Goal: Entertainment & Leisure: Consume media (video, audio)

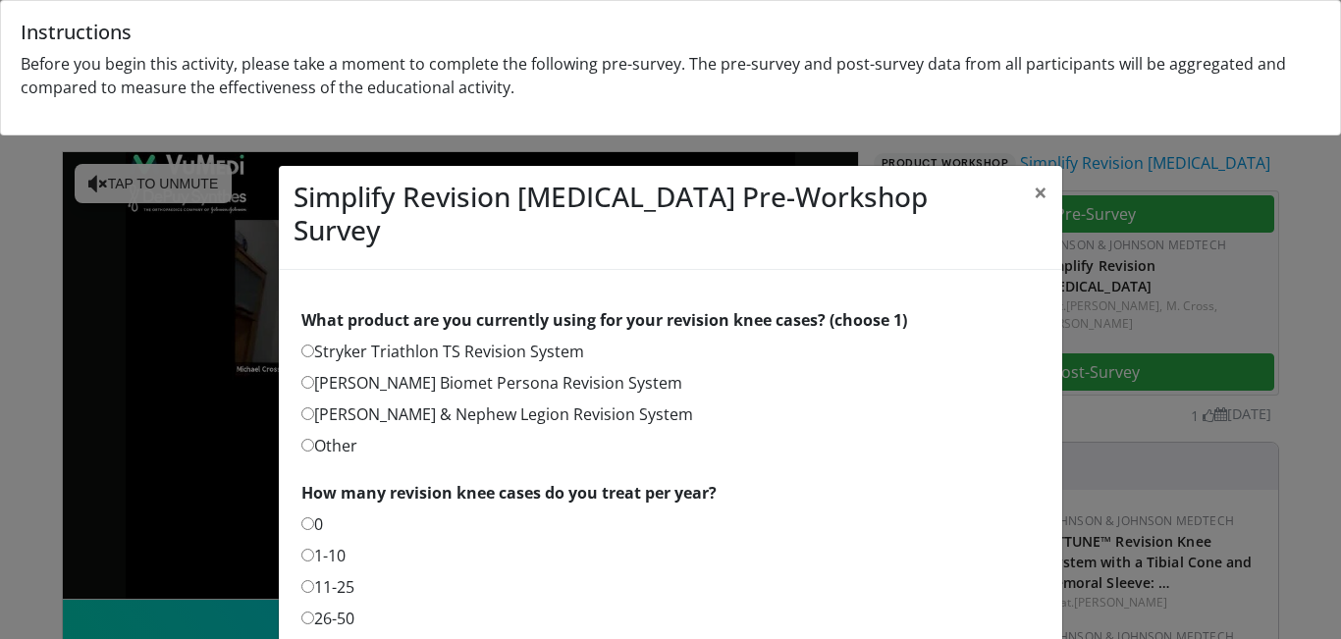
click at [316, 446] on label "Other" at bounding box center [329, 446] width 56 height 24
click at [686, 187] on button "×" at bounding box center [1040, 192] width 43 height 53
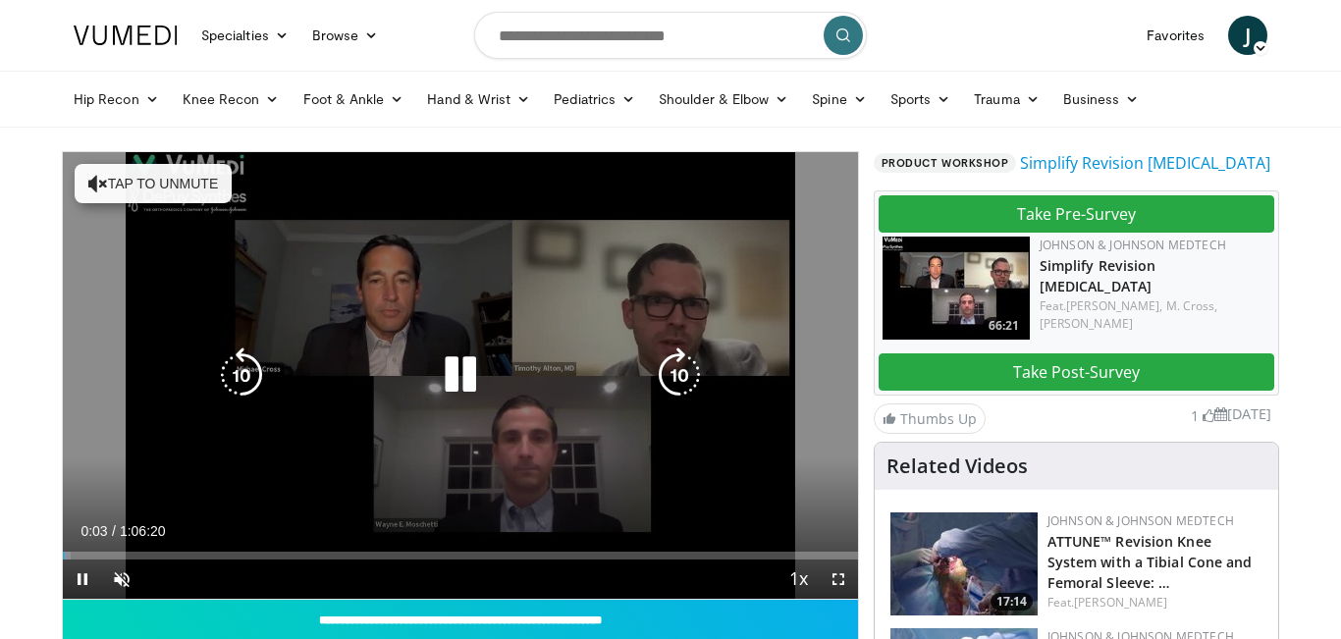
click at [166, 198] on button "Tap to unmute" at bounding box center [153, 183] width 157 height 39
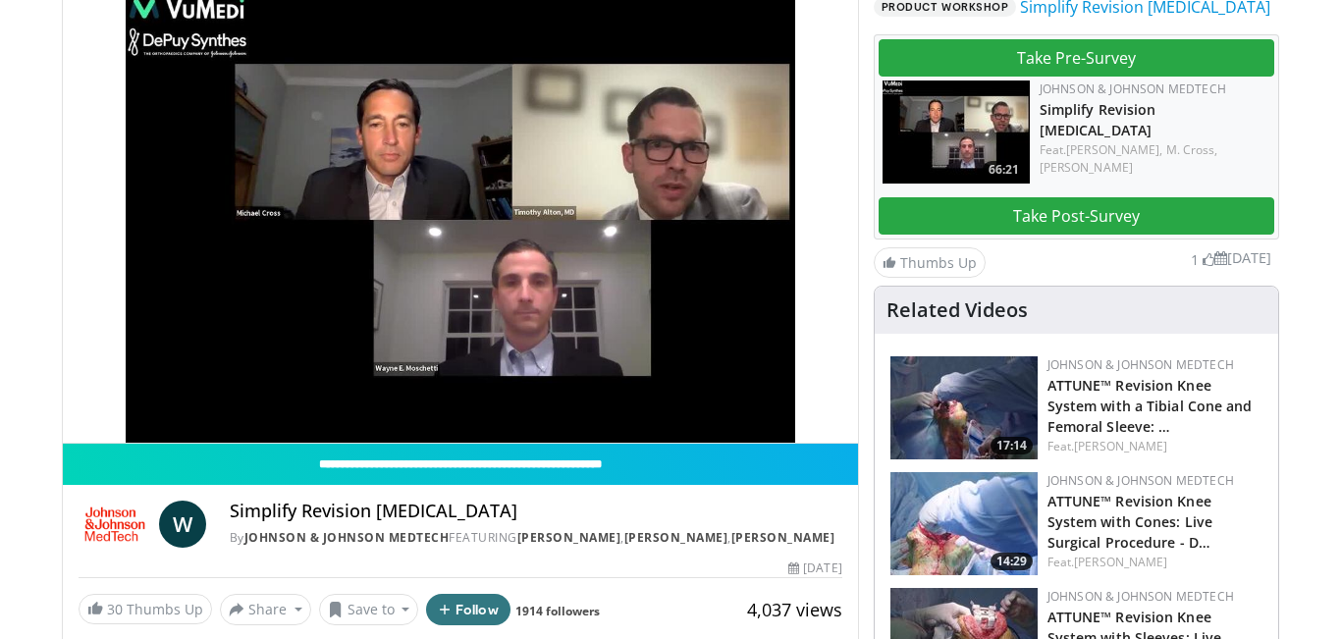
scroll to position [151, 0]
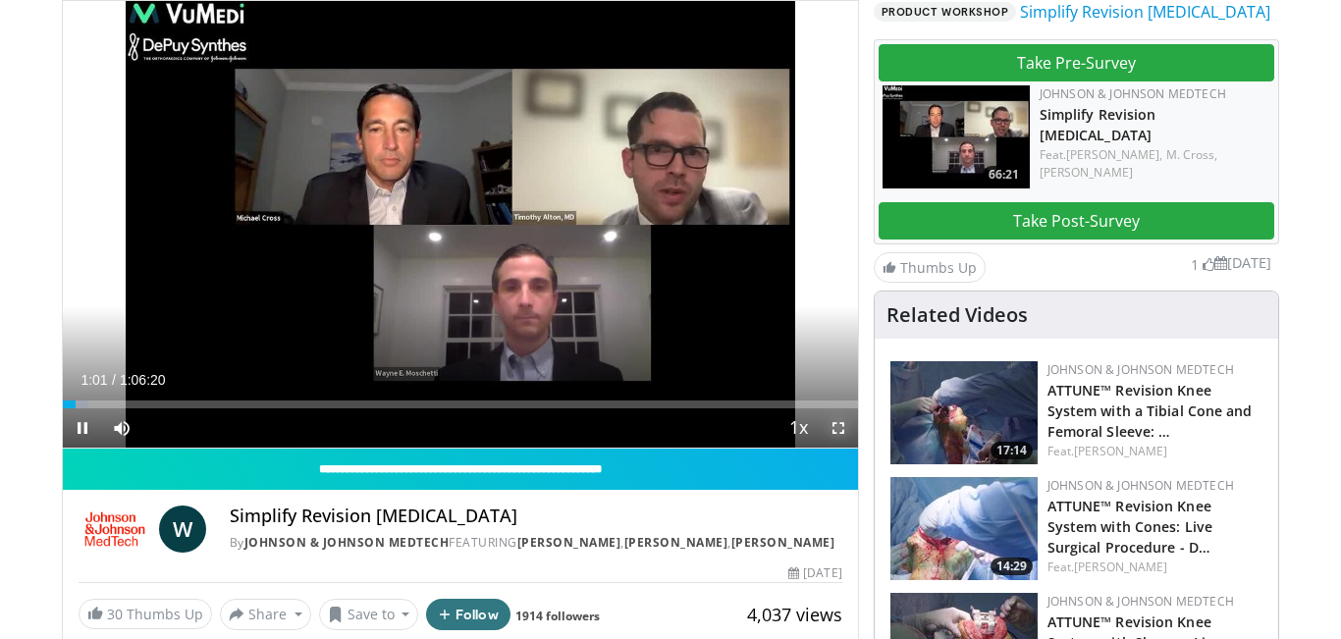
click at [686, 422] on span "Video Player" at bounding box center [838, 427] width 39 height 39
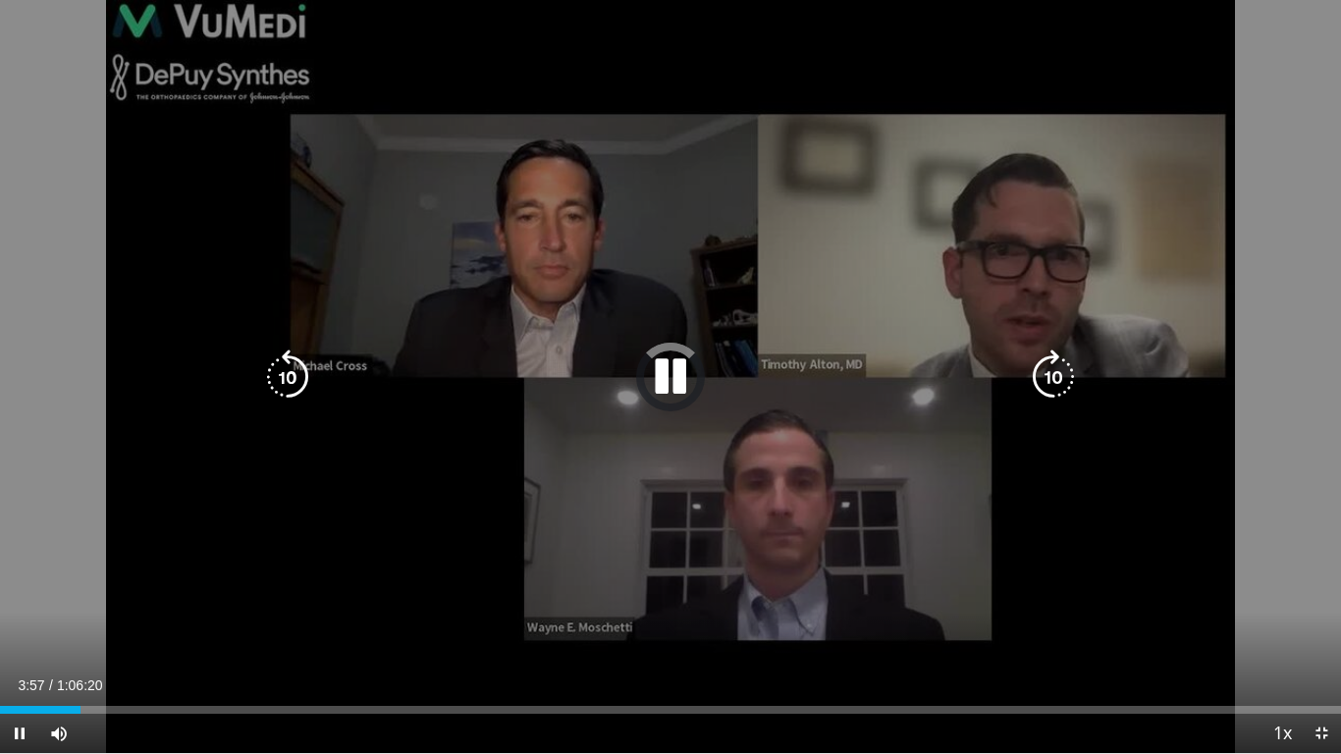
click at [670, 369] on icon "Video Player" at bounding box center [670, 376] width 55 height 55
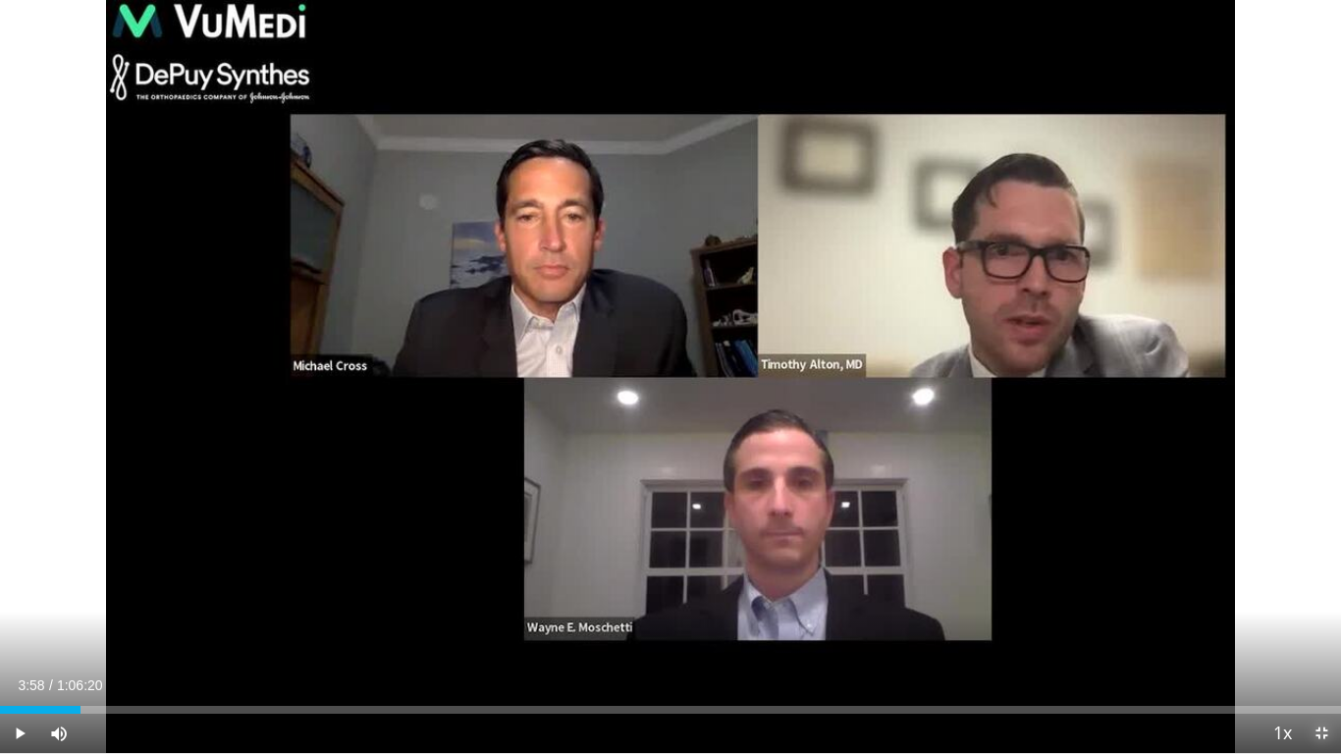
click at [686, 489] on span "Video Player" at bounding box center [1320, 733] width 39 height 39
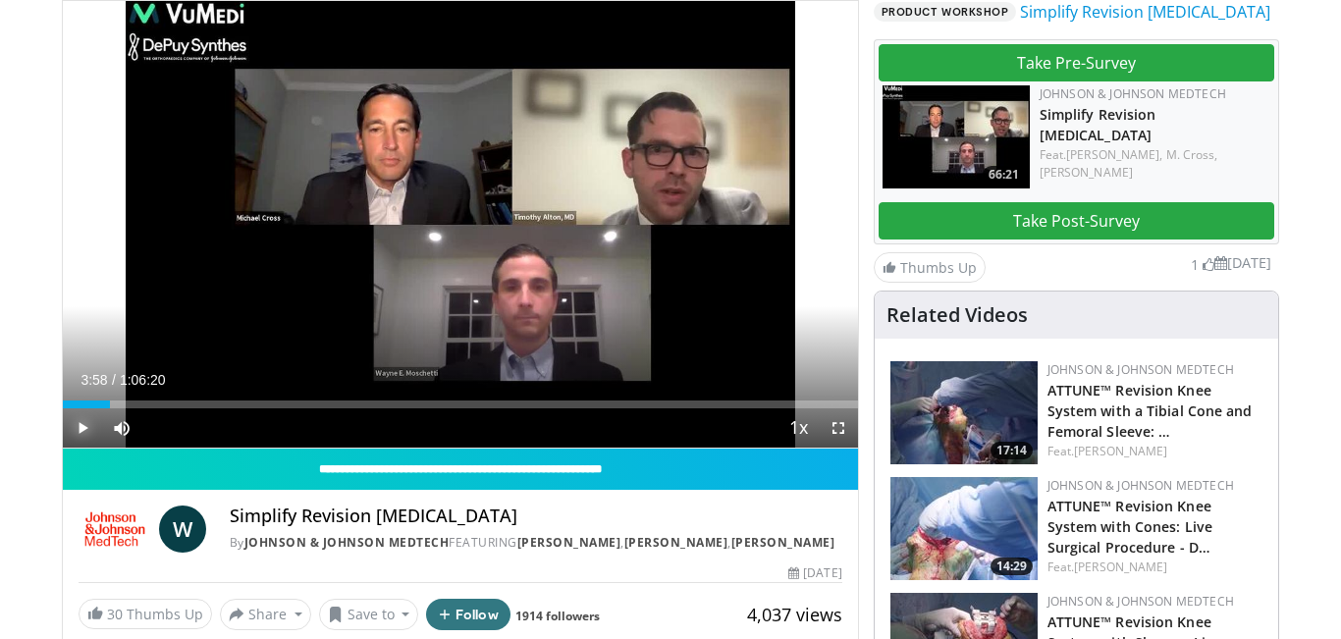
click at [69, 433] on span "Video Player" at bounding box center [82, 427] width 39 height 39
click at [686, 427] on span "Video Player" at bounding box center [838, 427] width 39 height 39
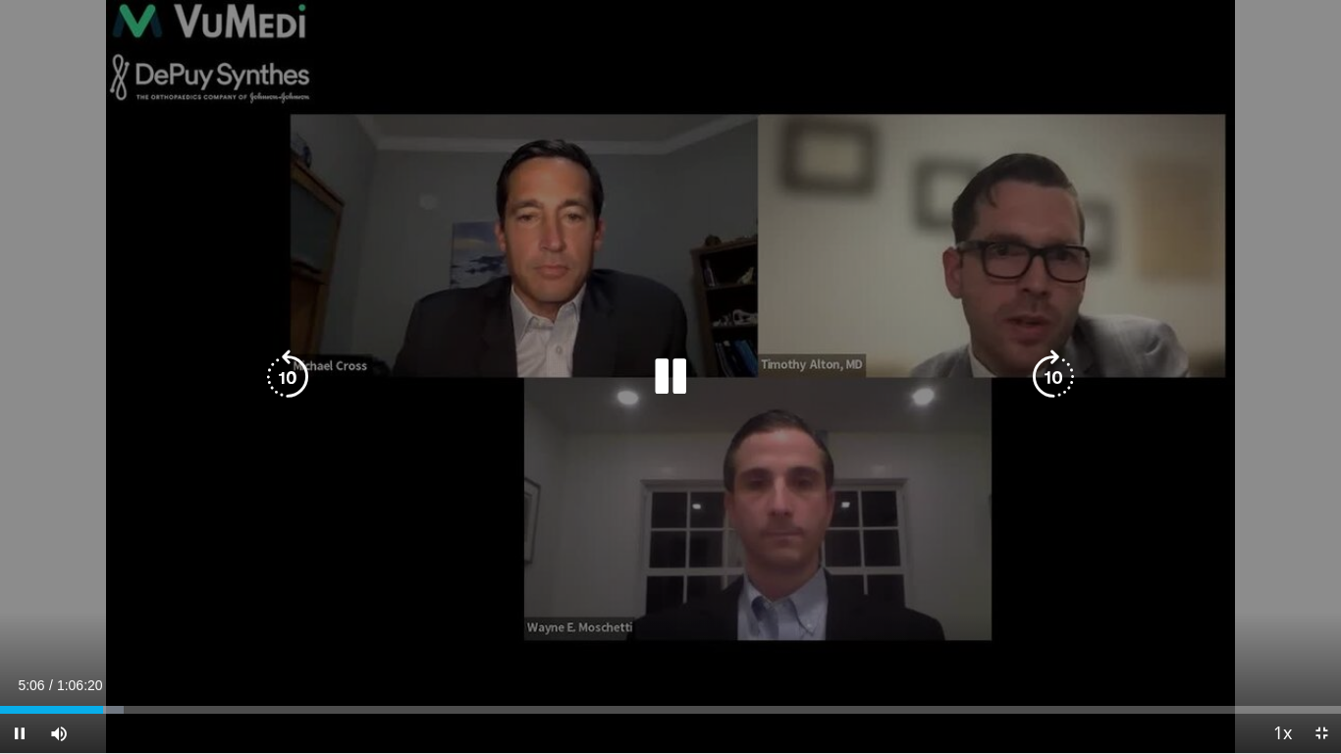
click at [553, 48] on div "10 seconds Tap to unmute" at bounding box center [670, 376] width 1341 height 753
click at [602, 222] on div "10 seconds Tap to unmute" at bounding box center [670, 376] width 1341 height 753
click at [671, 387] on icon "Video Player" at bounding box center [670, 376] width 55 height 55
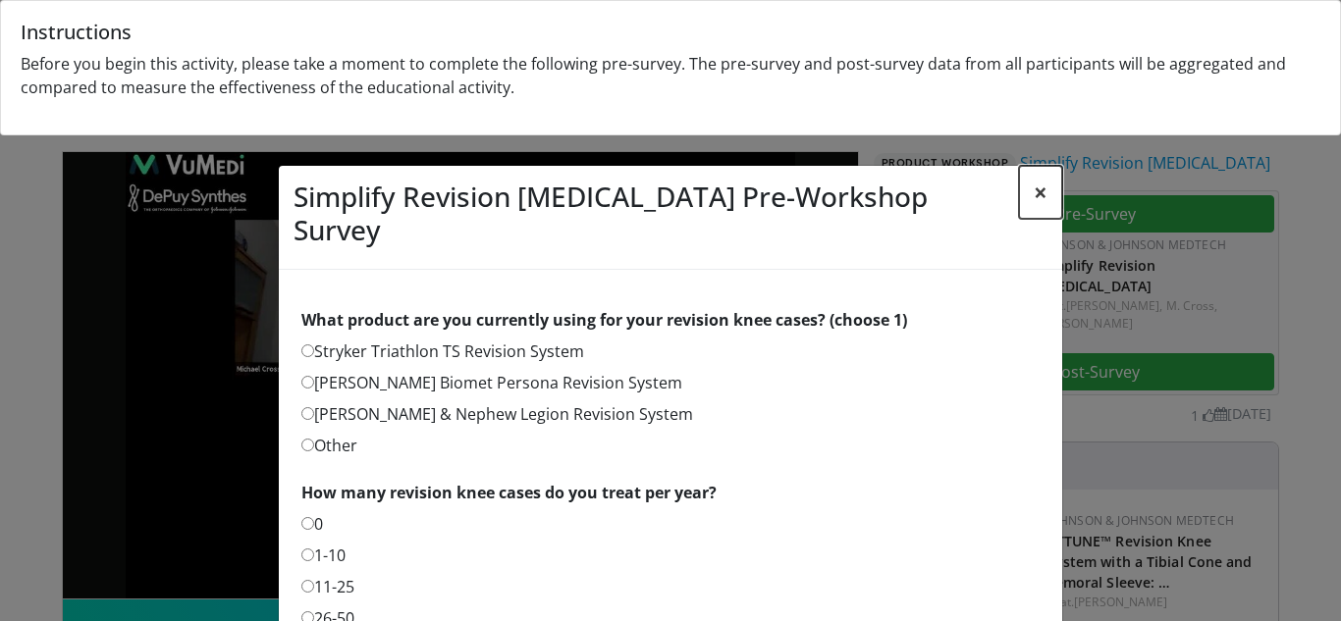
click at [1041, 193] on button "×" at bounding box center [1040, 192] width 43 height 53
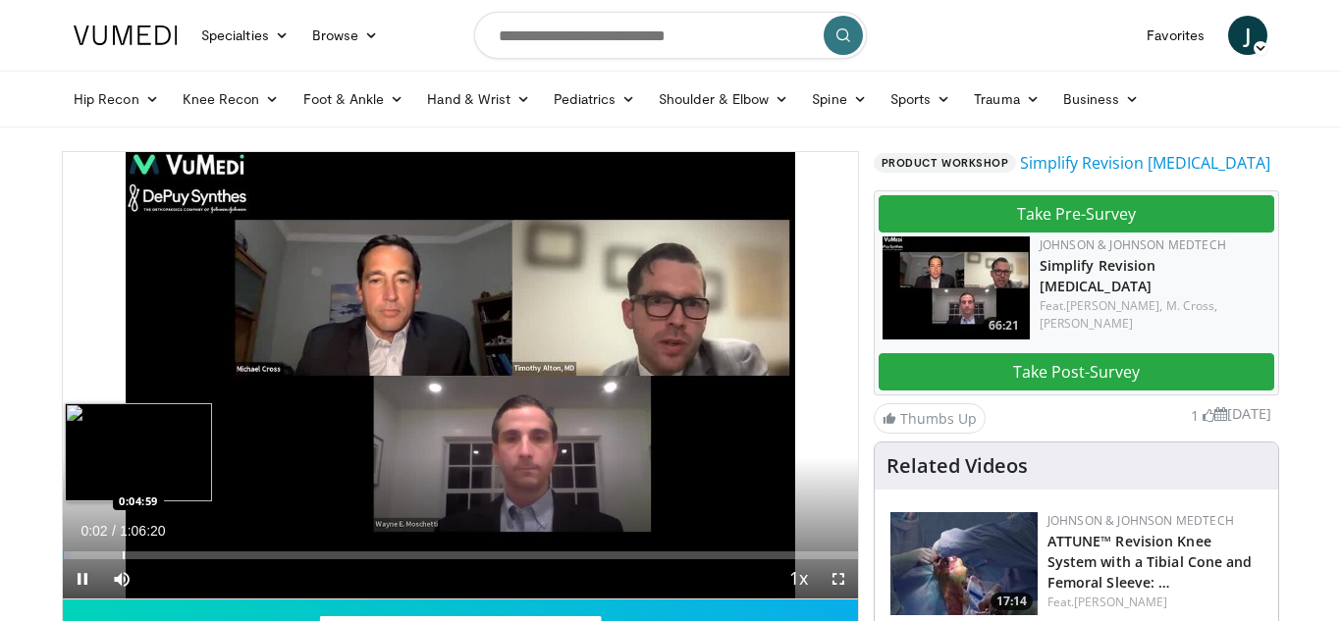
click at [123, 555] on div "Progress Bar" at bounding box center [124, 556] width 2 height 8
click at [133, 556] on div "Progress Bar" at bounding box center [134, 556] width 2 height 8
click at [138, 558] on div "Progress Bar" at bounding box center [139, 556] width 2 height 8
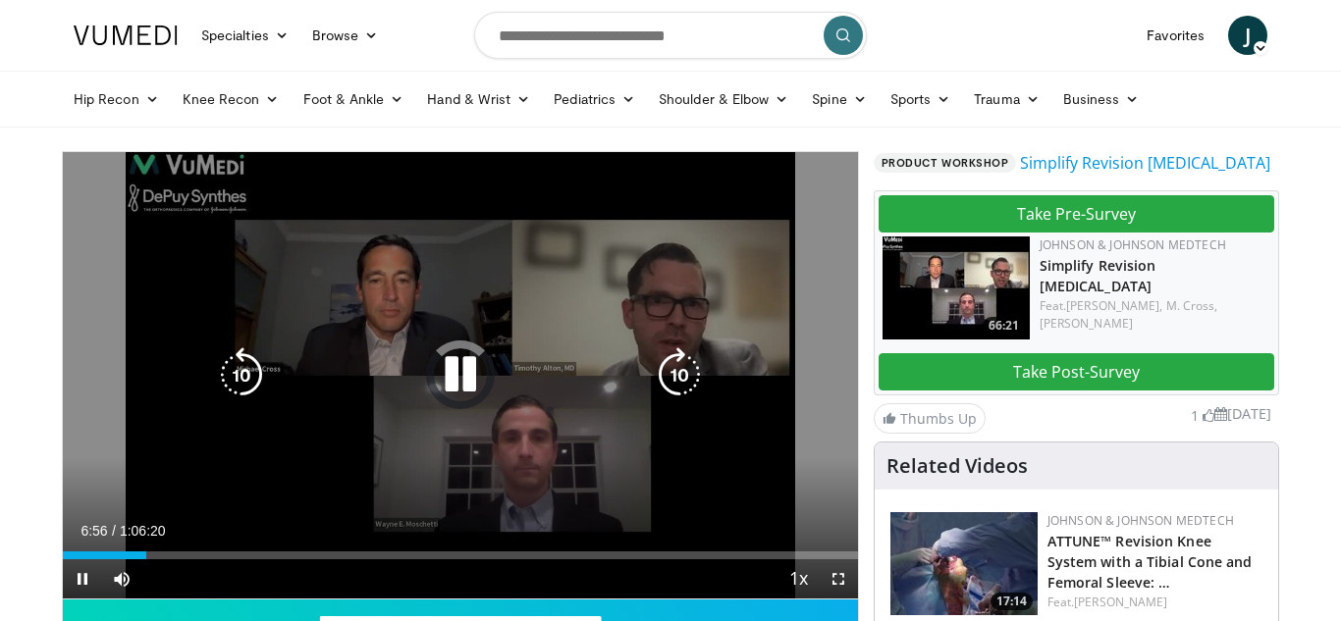
click at [477, 370] on icon "Video Player" at bounding box center [460, 374] width 55 height 55
click at [469, 396] on icon "Video Player" at bounding box center [460, 374] width 55 height 55
click at [466, 369] on icon "Video Player" at bounding box center [460, 374] width 55 height 55
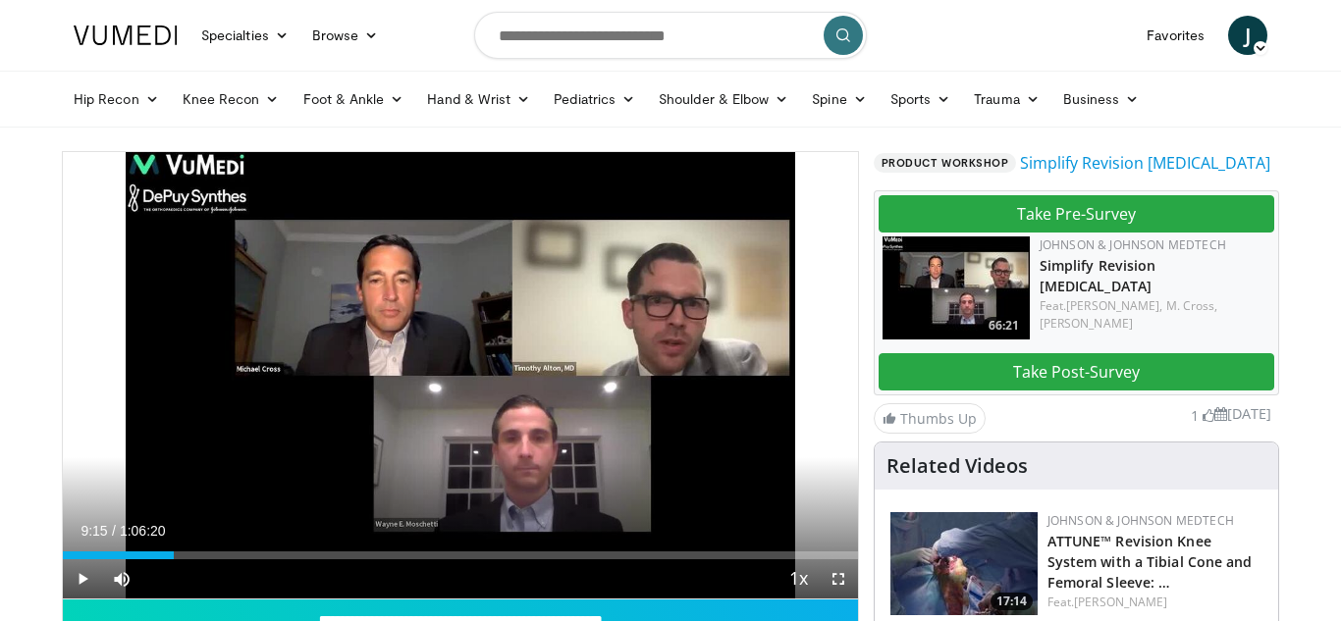
click at [466, 369] on div "10 seconds Tap to unmute" at bounding box center [460, 375] width 795 height 447
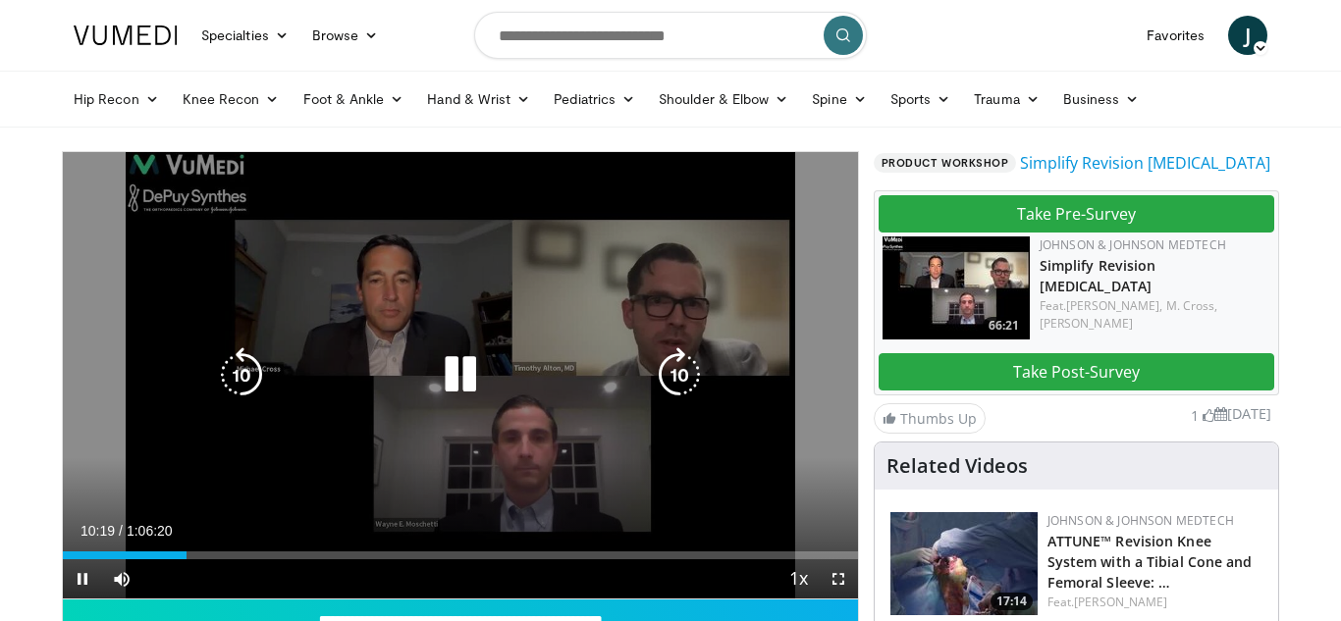
click at [447, 365] on icon "Video Player" at bounding box center [460, 374] width 55 height 55
click at [465, 376] on icon "Video Player" at bounding box center [460, 374] width 55 height 55
